Goal: Task Accomplishment & Management: Complete application form

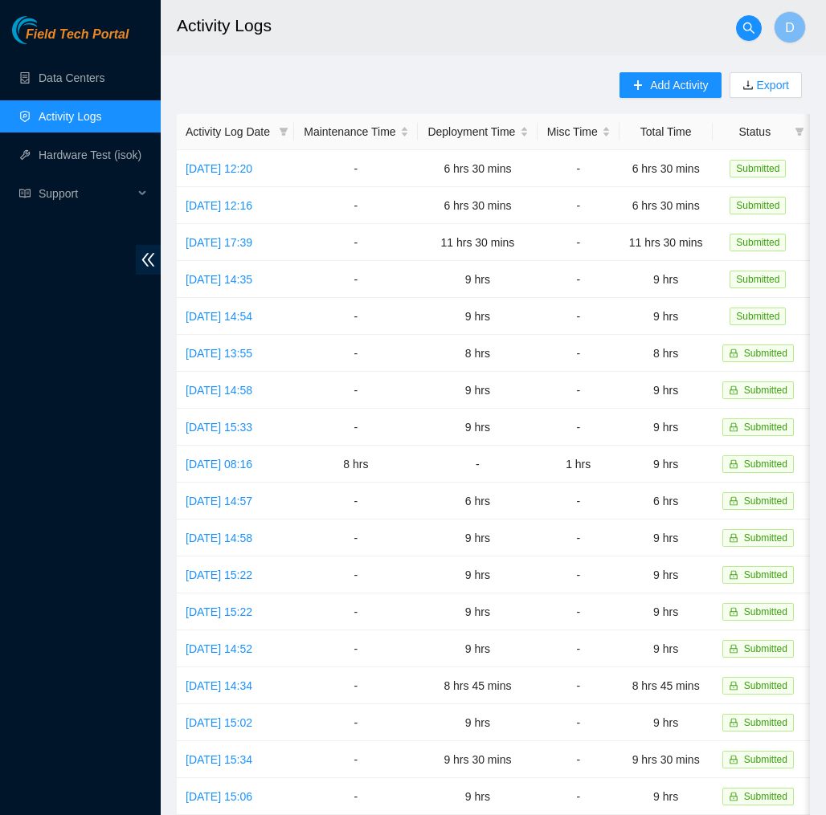
click at [107, 35] on span "Field Tech Portal" at bounding box center [77, 34] width 103 height 15
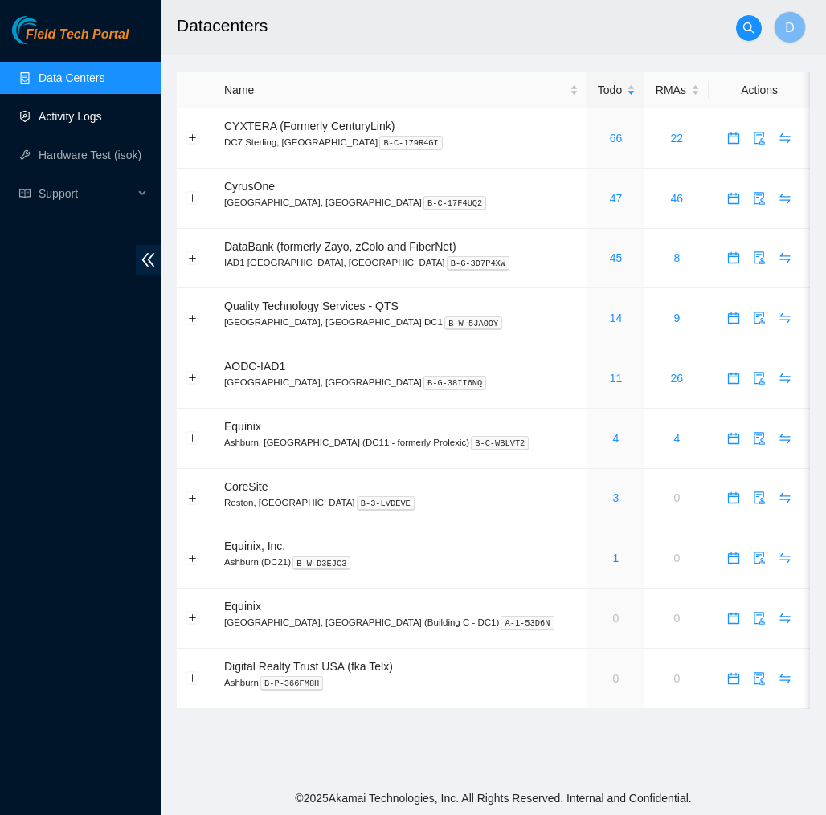
click at [61, 118] on link "Activity Logs" at bounding box center [70, 116] width 63 height 13
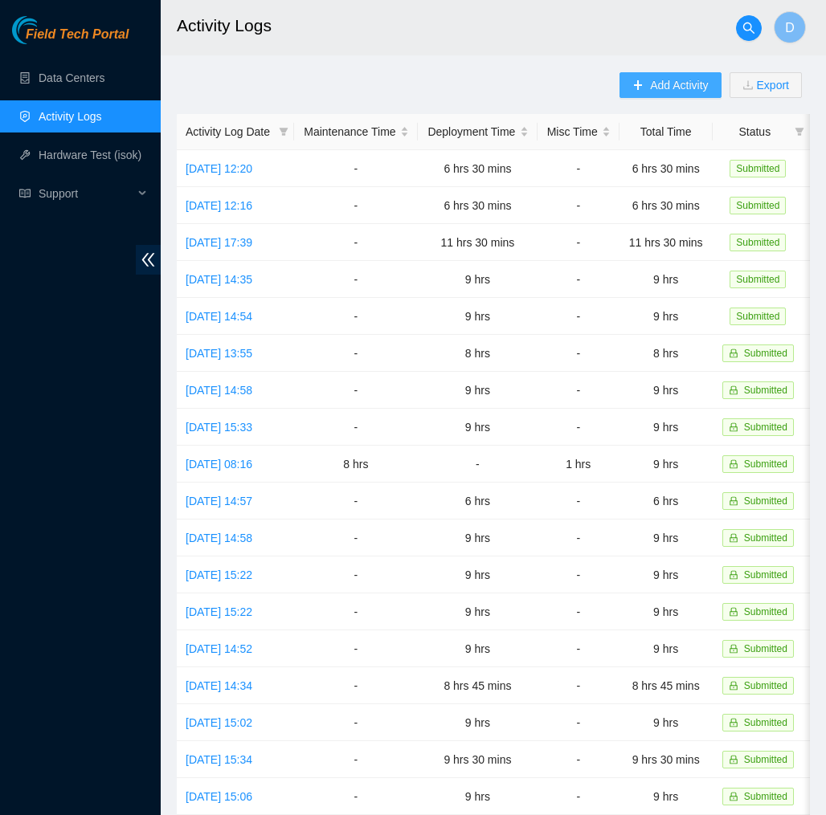
click at [670, 80] on span "Add Activity" at bounding box center [679, 85] width 58 height 18
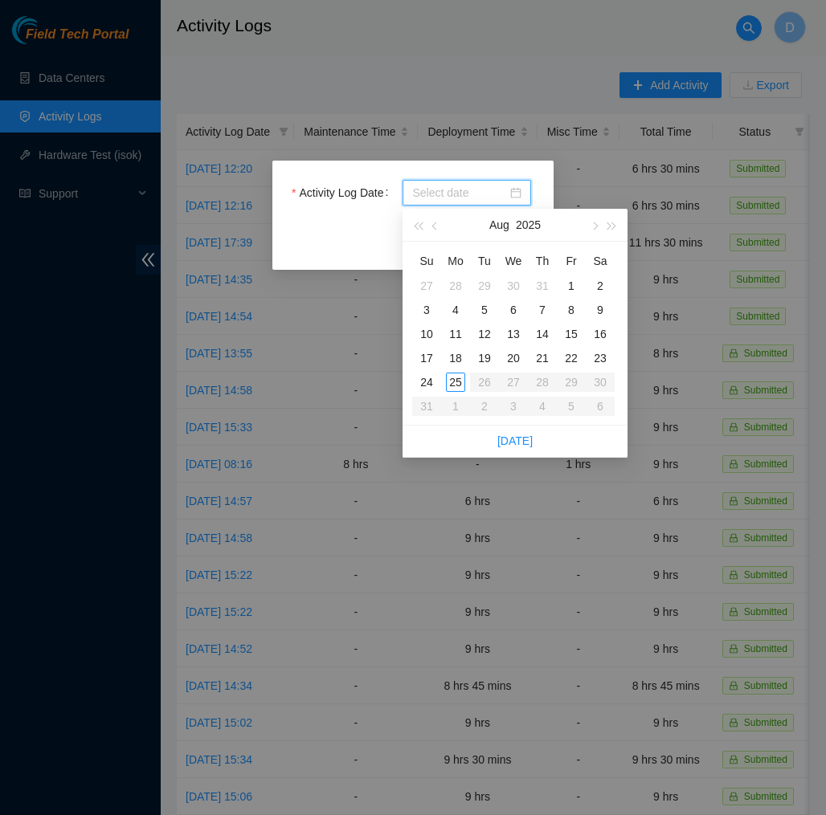
click at [475, 192] on input "Activity Log Date" at bounding box center [459, 193] width 95 height 18
type input "2025-07-28"
type input "2025-08-04"
type input "2025-08-11"
type input "2025-08-18"
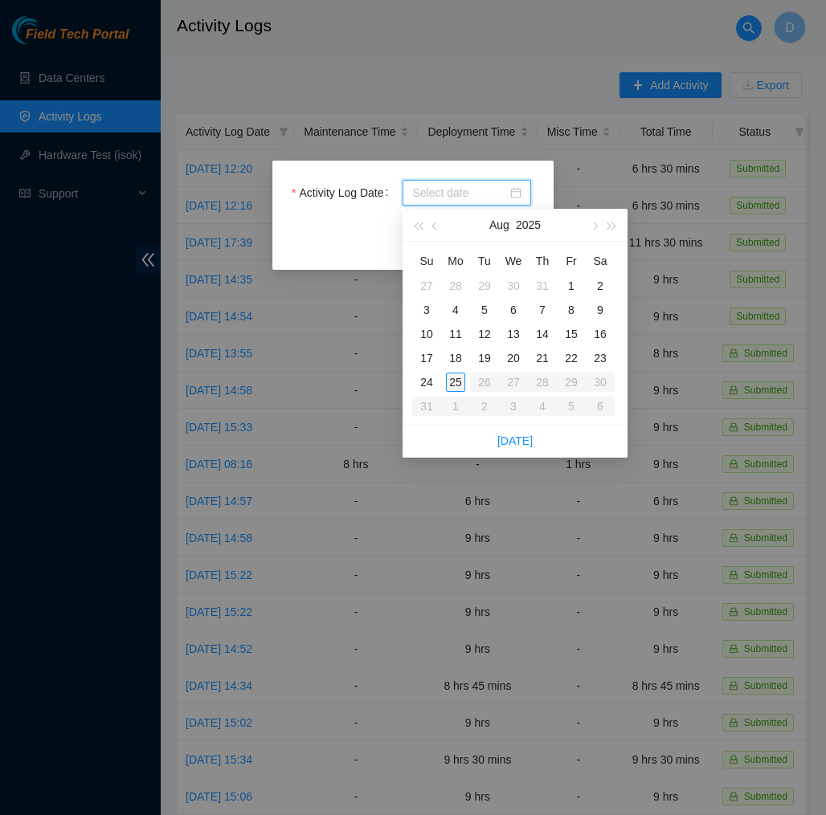
type input "2025-08-25"
click at [455, 378] on div "25" at bounding box center [455, 382] width 19 height 19
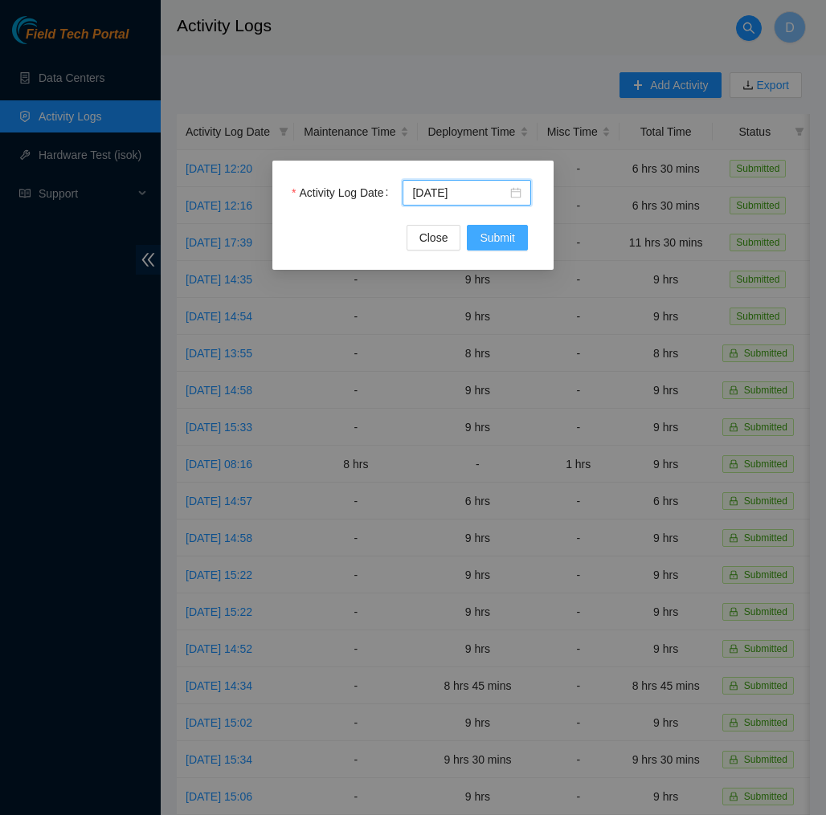
click at [502, 243] on span "Submit" at bounding box center [496, 238] width 35 height 18
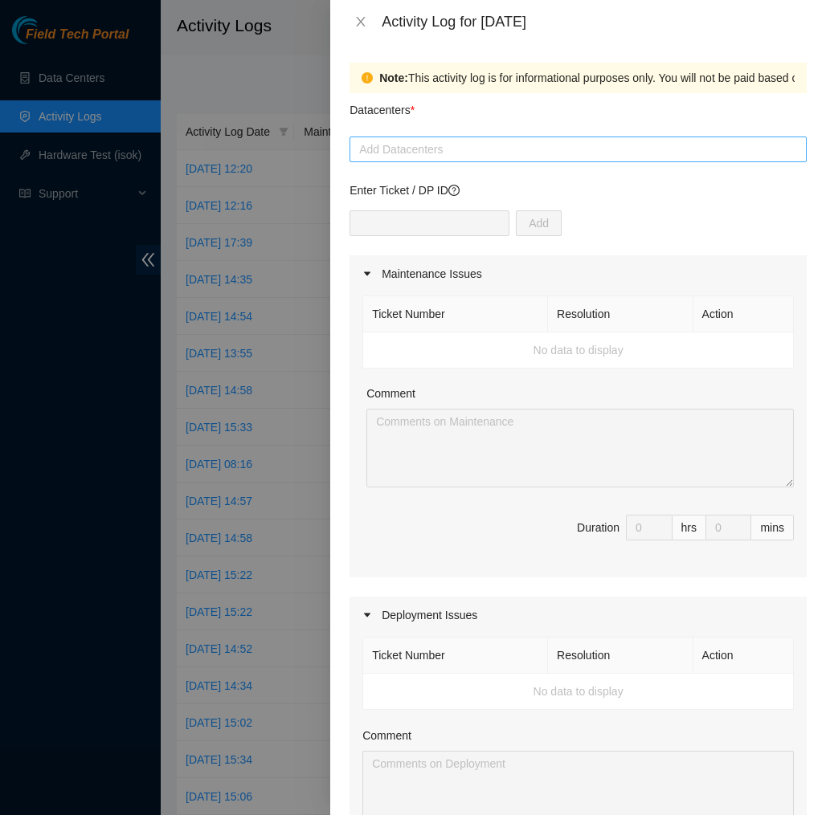
click at [460, 152] on div at bounding box center [577, 149] width 449 height 19
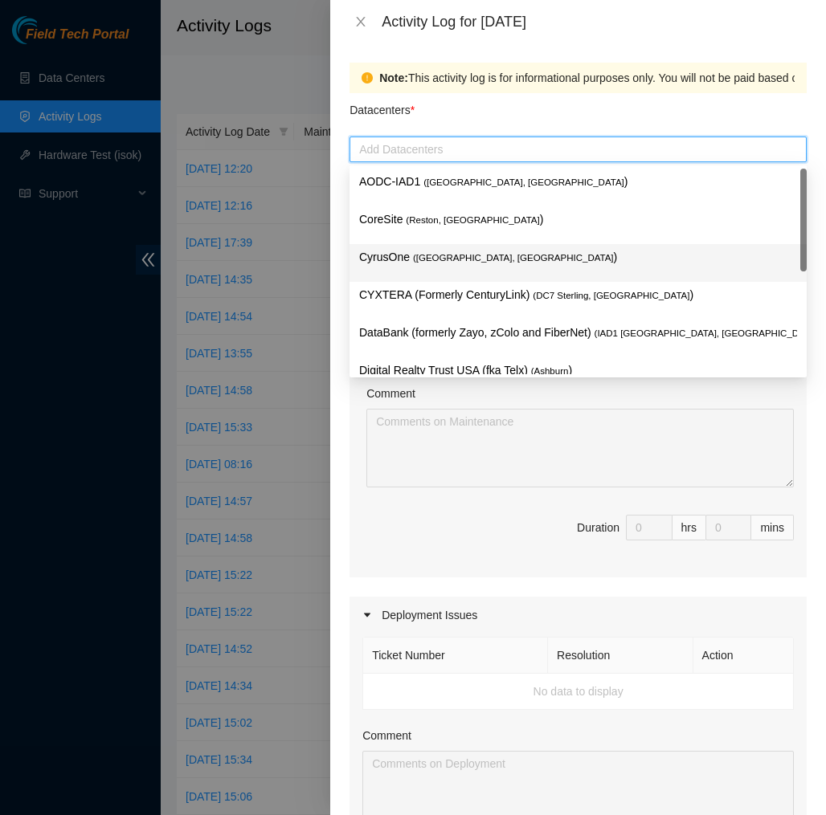
scroll to position [172, 0]
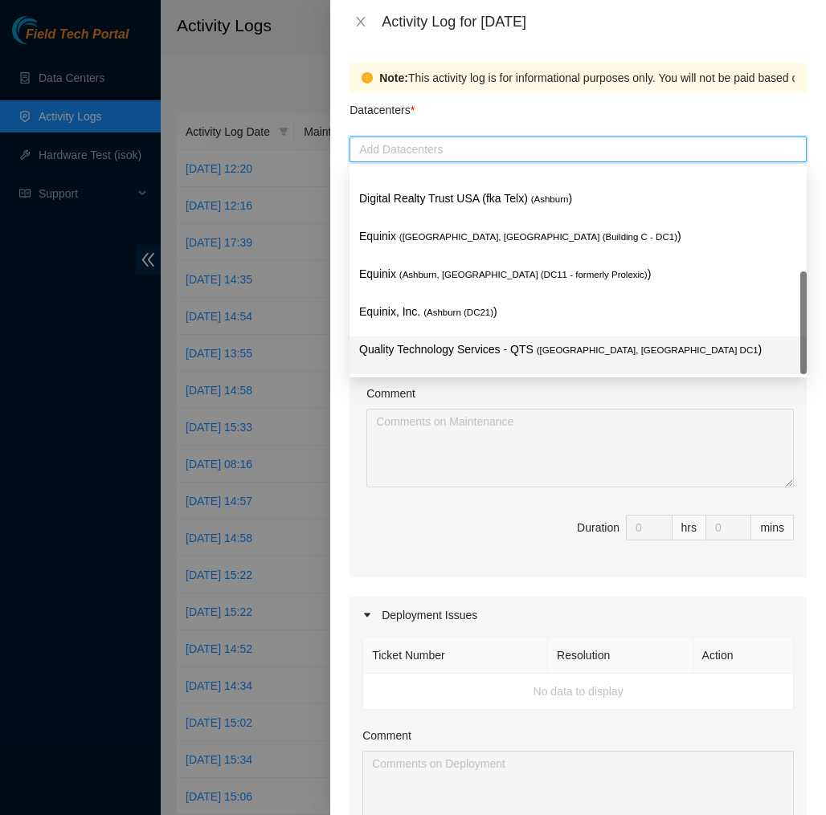
click at [454, 354] on p "Quality Technology Services - QTS ( Ashburn, VA DC1 )" at bounding box center [578, 350] width 438 height 18
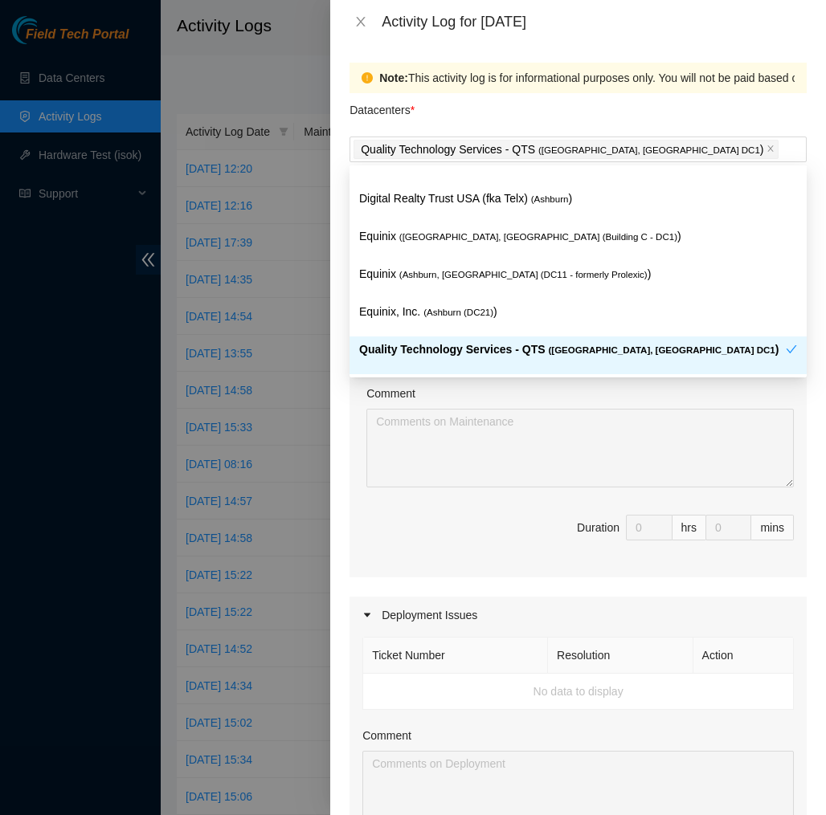
click at [360, 423] on div "Ticket Number Resolution Action No data to display Comment Duration 0 hrs 0 mins" at bounding box center [577, 434] width 457 height 285
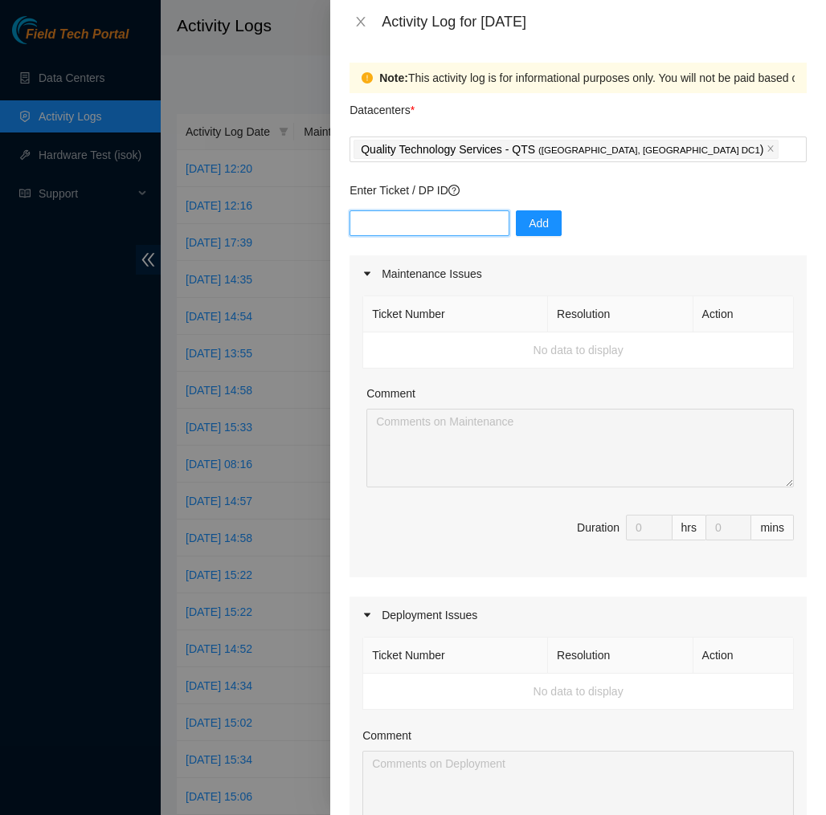
click at [455, 226] on input "text" at bounding box center [429, 223] width 160 height 26
type input "DP83145"
click at [553, 230] on button "Add" at bounding box center [539, 223] width 46 height 26
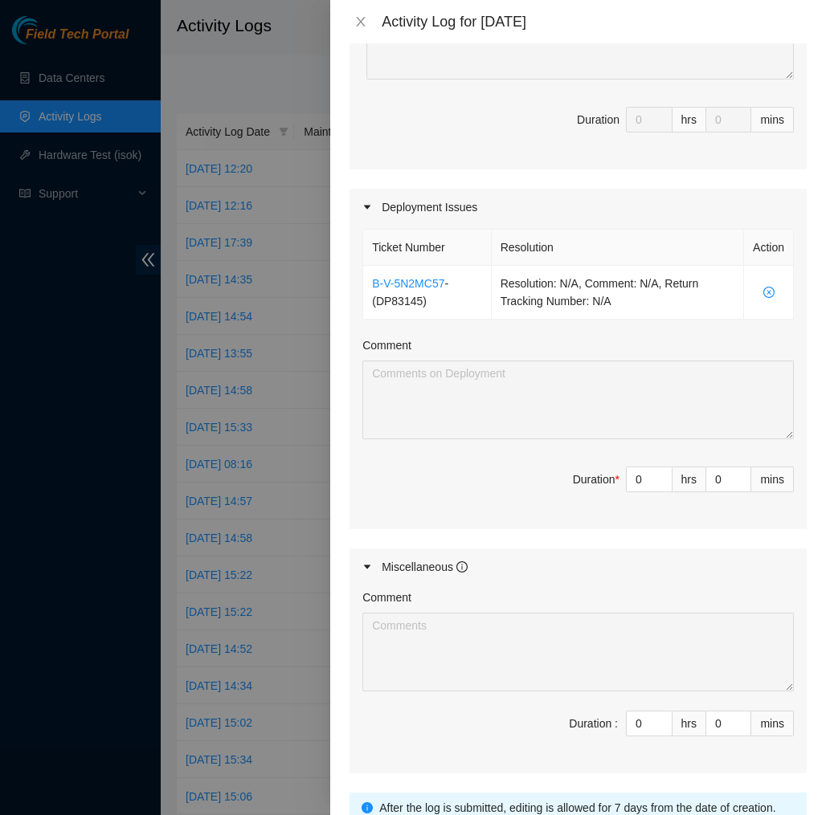
scroll to position [443, 0]
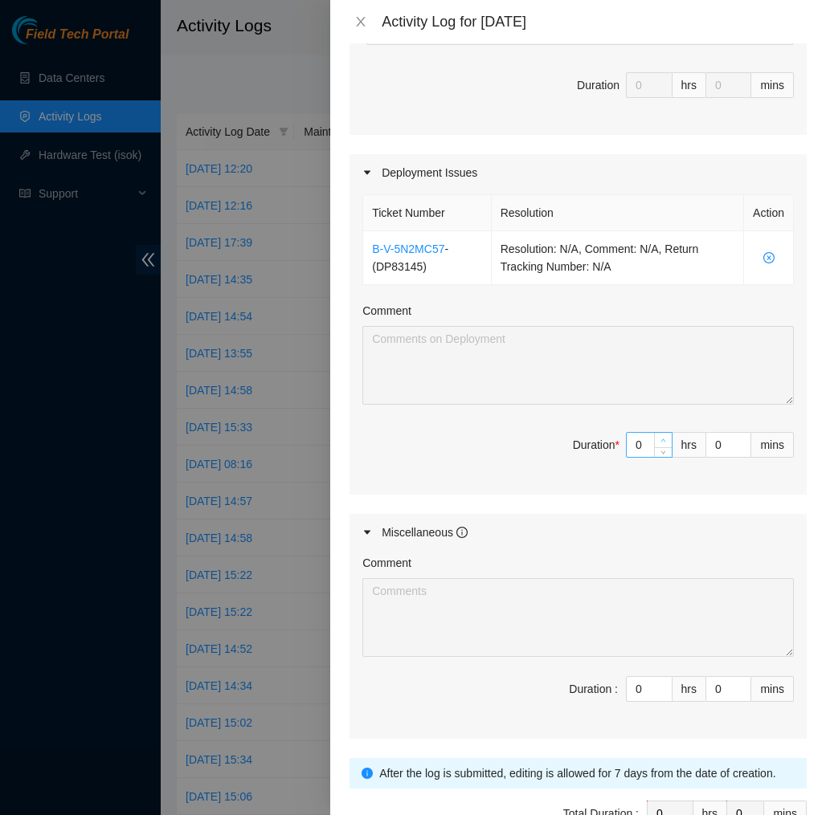
type input "1"
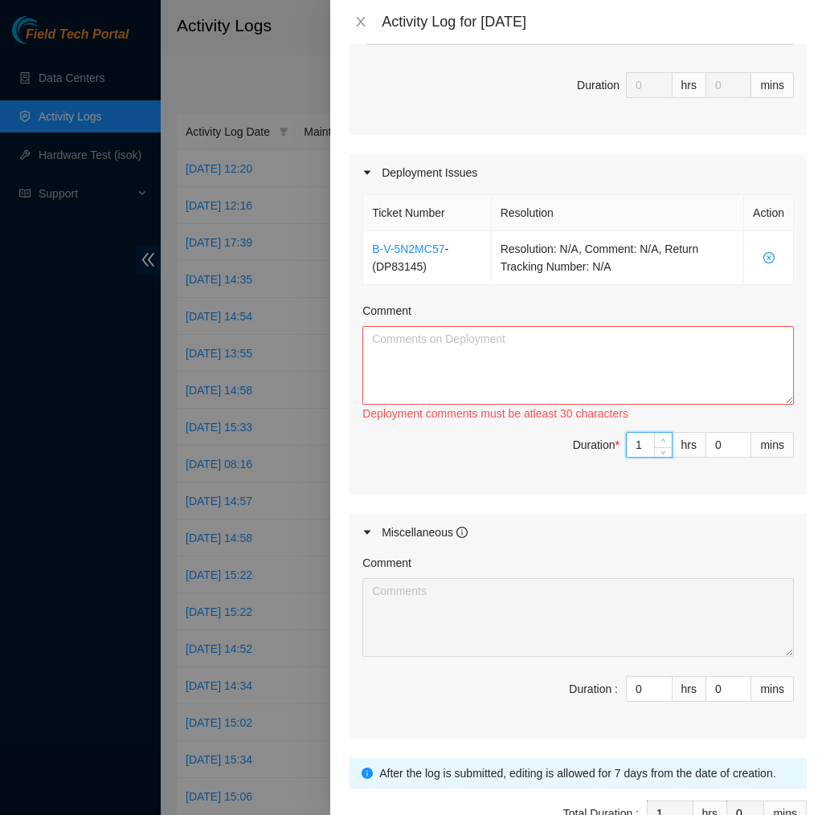
click at [659, 438] on span "up" at bounding box center [664, 441] width 10 height 10
type input "2"
click at [659, 438] on span "up" at bounding box center [664, 441] width 10 height 10
type input "3"
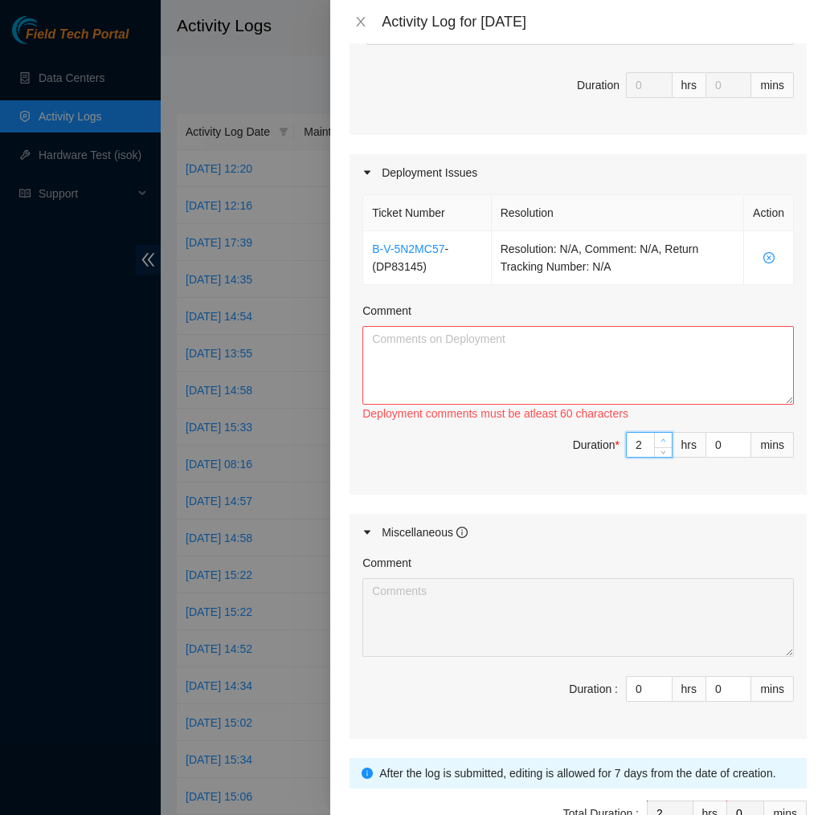
type input "3"
click at [659, 438] on span "up" at bounding box center [664, 441] width 10 height 10
type input "4"
click at [659, 438] on span "up" at bounding box center [664, 441] width 10 height 10
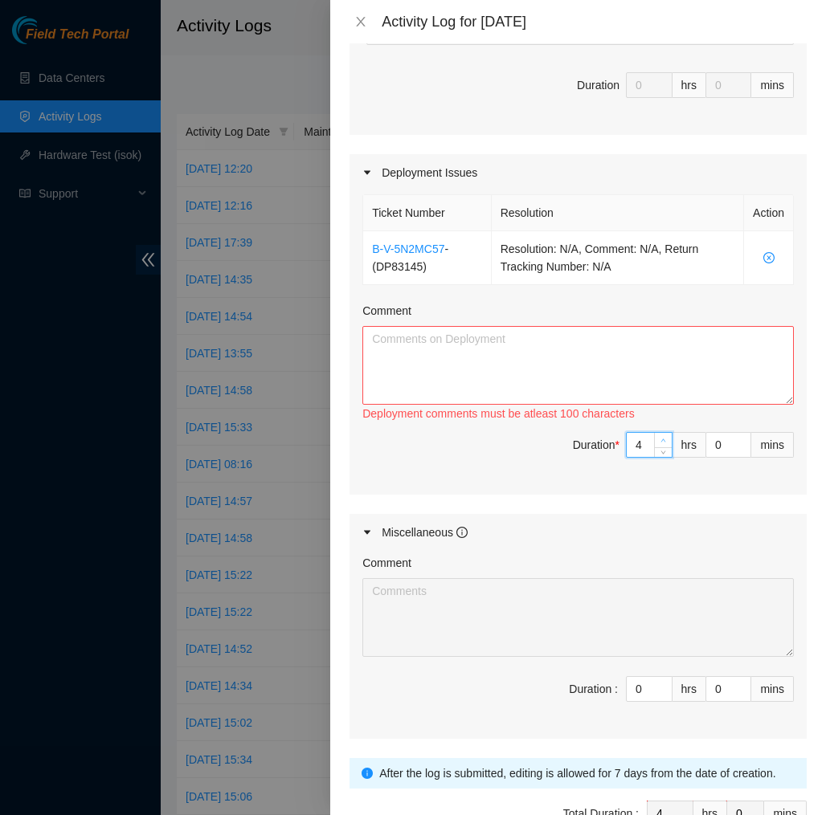
type input "5"
click at [659, 438] on span "up" at bounding box center [664, 441] width 10 height 10
type input "6"
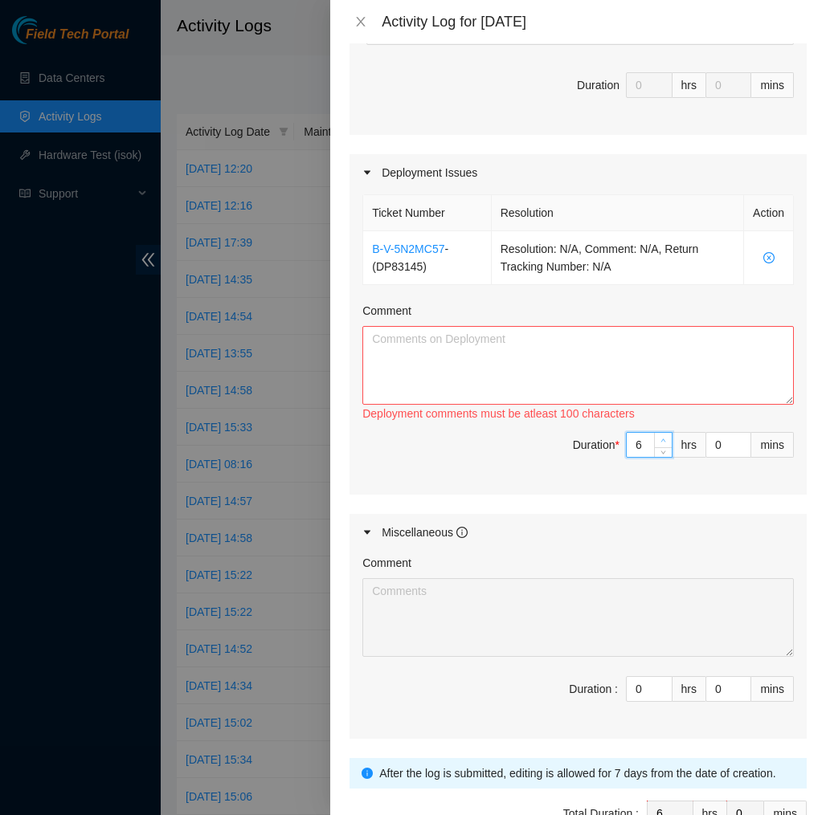
click at [659, 438] on span "up" at bounding box center [664, 441] width 10 height 10
type input "7"
click at [659, 438] on span "up" at bounding box center [664, 441] width 10 height 10
type input "8"
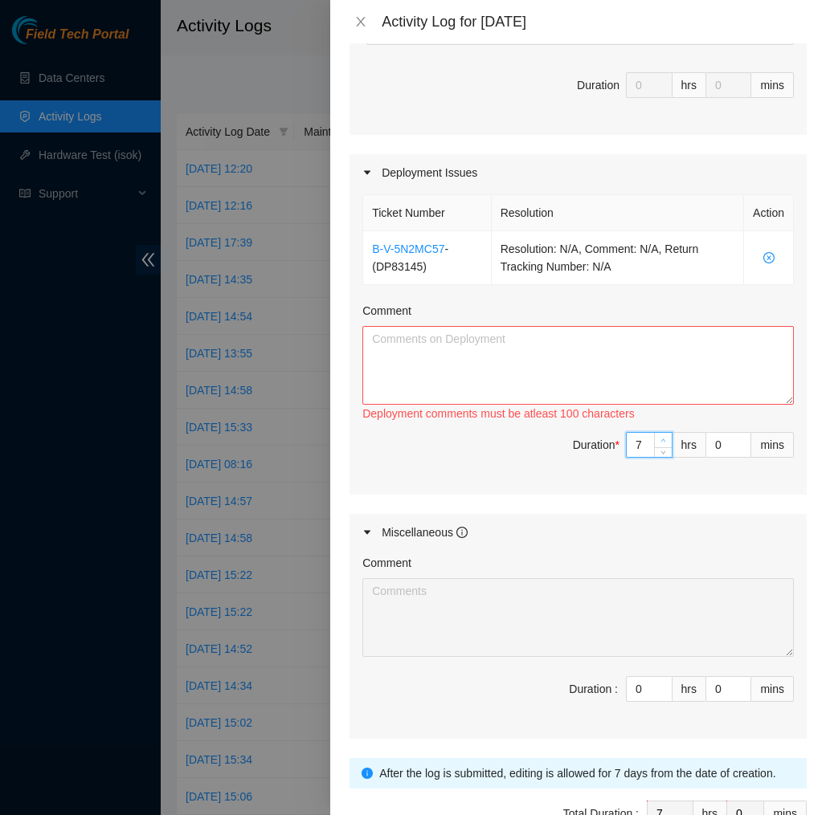
type input "8"
click at [659, 438] on span "up" at bounding box center [664, 441] width 10 height 10
type input "9"
click at [659, 438] on span "up" at bounding box center [664, 441] width 10 height 10
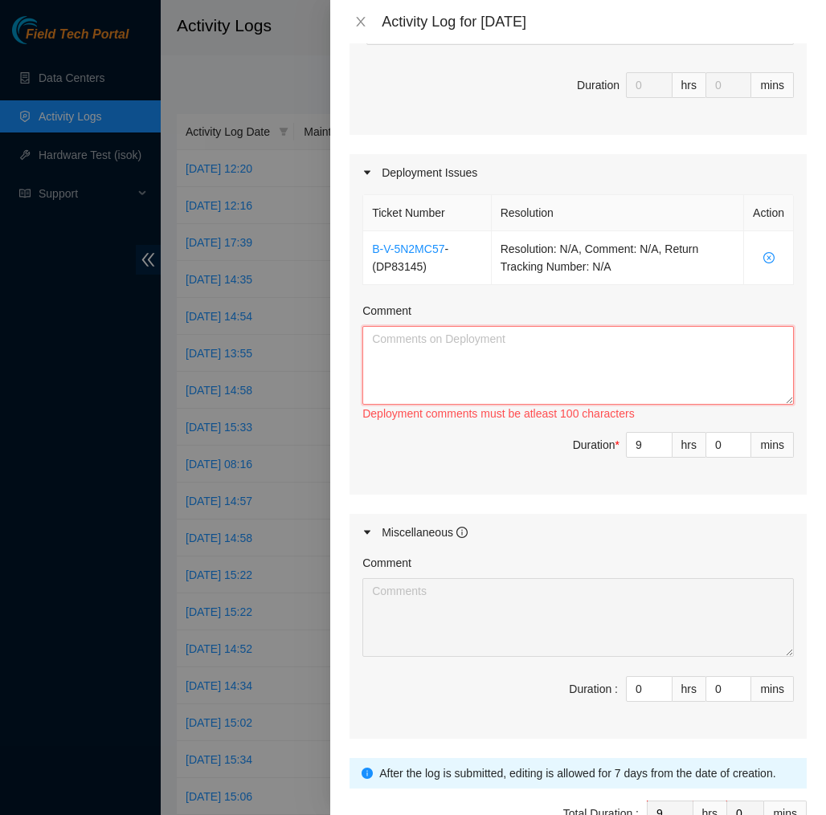
click at [687, 353] on textarea "Comment" at bounding box center [577, 365] width 431 height 79
paste textarea "EOD DP83145 Today, I installed the power cables from the switches to the PDU, a…"
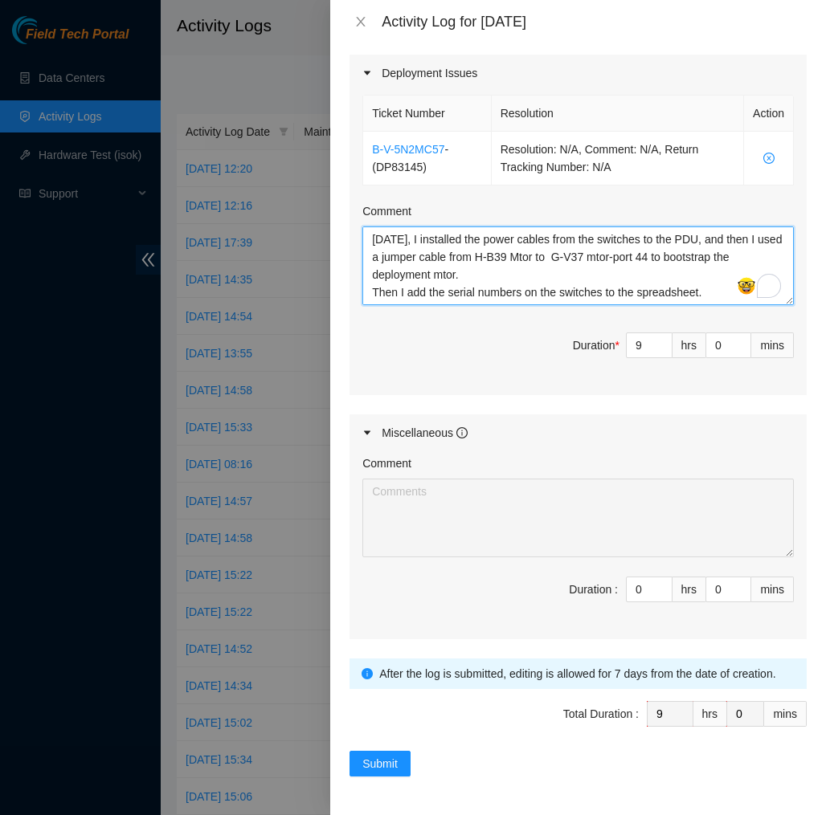
scroll to position [542, 0]
type textarea "EOD DP83145 Today, I installed the power cables from the switches to the PDU, a…"
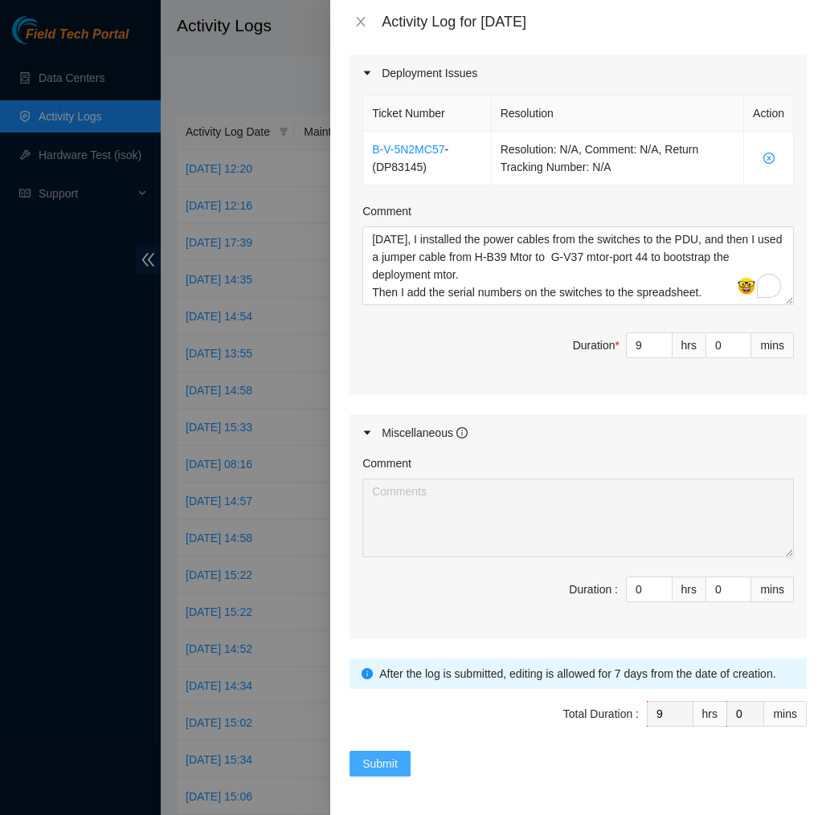
click at [392, 759] on span "Submit" at bounding box center [379, 764] width 35 height 18
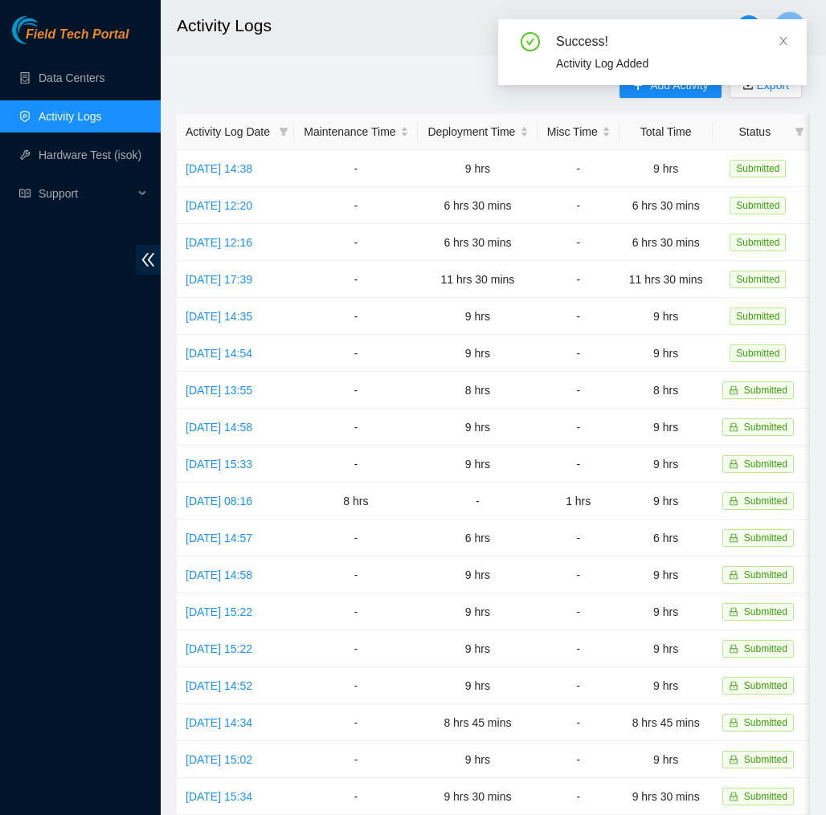
click at [435, 54] on header "Activity Logs D" at bounding box center [574, 27] width 826 height 55
click at [403, 3] on h2 "Activity Logs" at bounding box center [455, 25] width 556 height 51
